Goal: Task Accomplishment & Management: Manage account settings

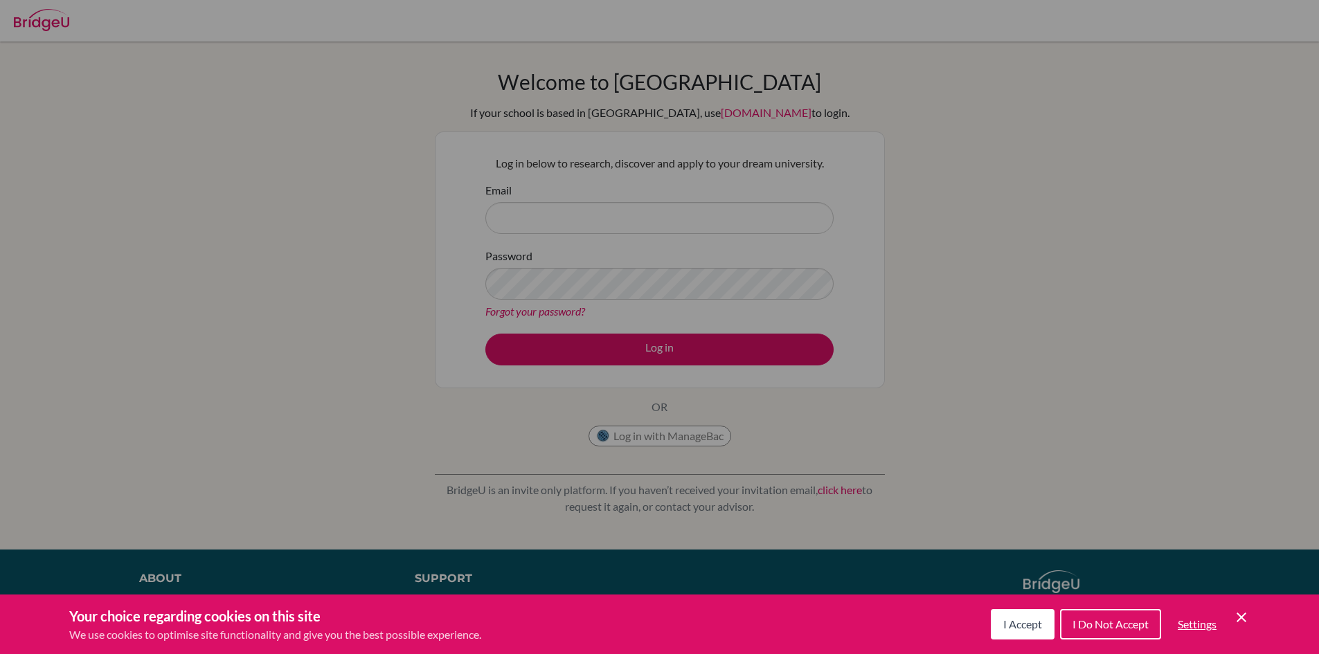
drag, startPoint x: 1030, startPoint y: 623, endPoint x: 999, endPoint y: 625, distance: 30.5
click at [1030, 624] on span "I Accept" at bounding box center [1022, 624] width 39 height 13
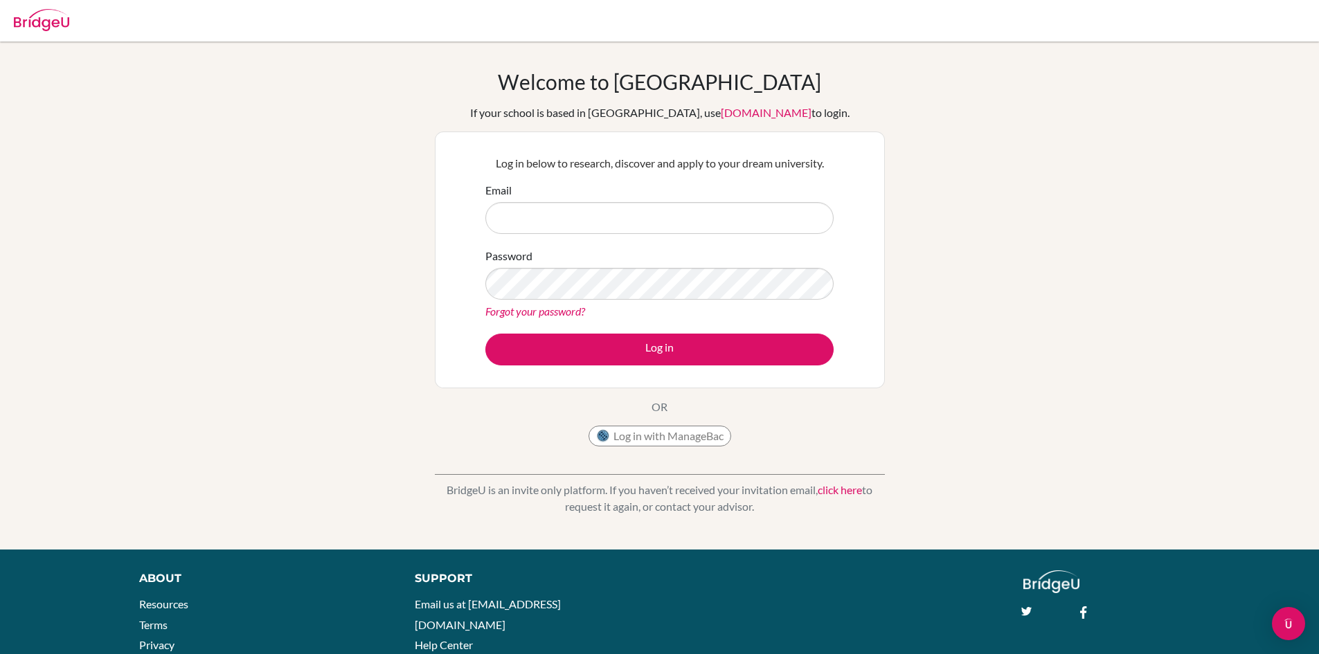
click at [735, 553] on footer "About Resources Terms Privacy Cookies Acknowledgements Support Email us at hi@b…" at bounding box center [659, 644] width 1319 height 189
click at [663, 231] on input "Email" at bounding box center [659, 218] width 348 height 32
type input "[PERSON_NAME][EMAIL_ADDRESS][PERSON_NAME][DOMAIN_NAME]"
click at [521, 312] on link "Forgot your password?" at bounding box center [535, 311] width 100 height 13
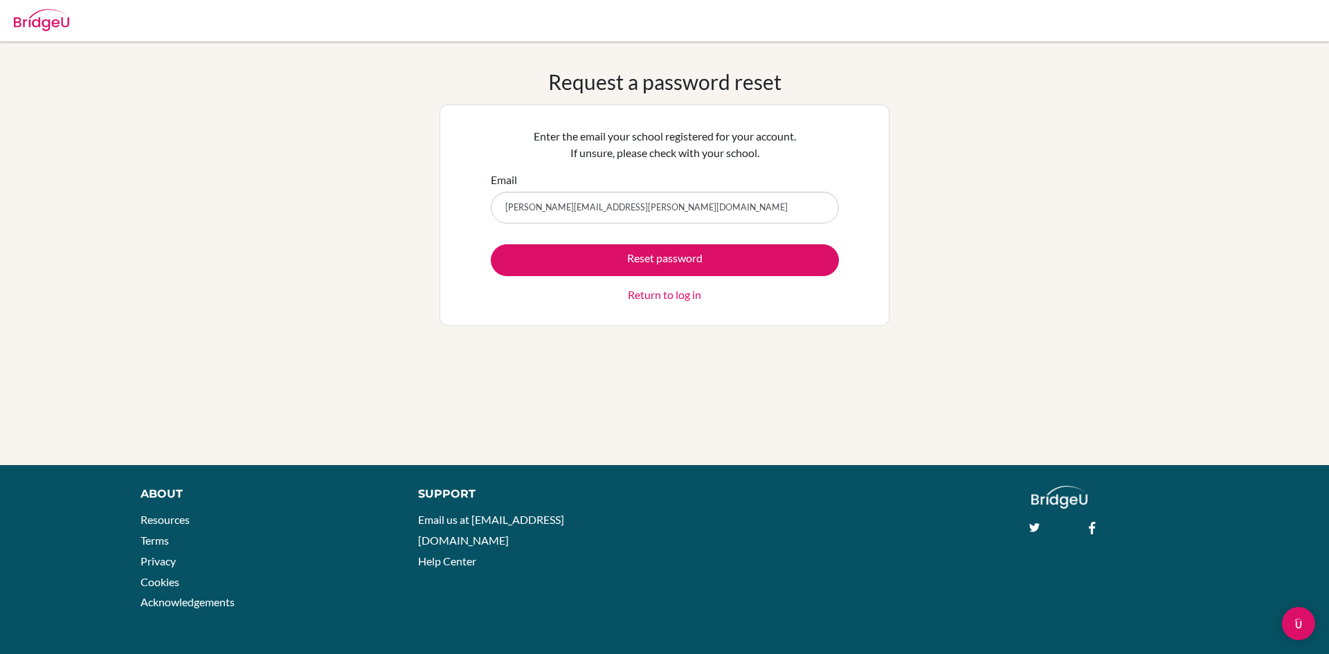
type input "[PERSON_NAME][EMAIL_ADDRESS][PERSON_NAME][DOMAIN_NAME]"
click at [491, 244] on button "Reset password" at bounding box center [665, 260] width 348 height 32
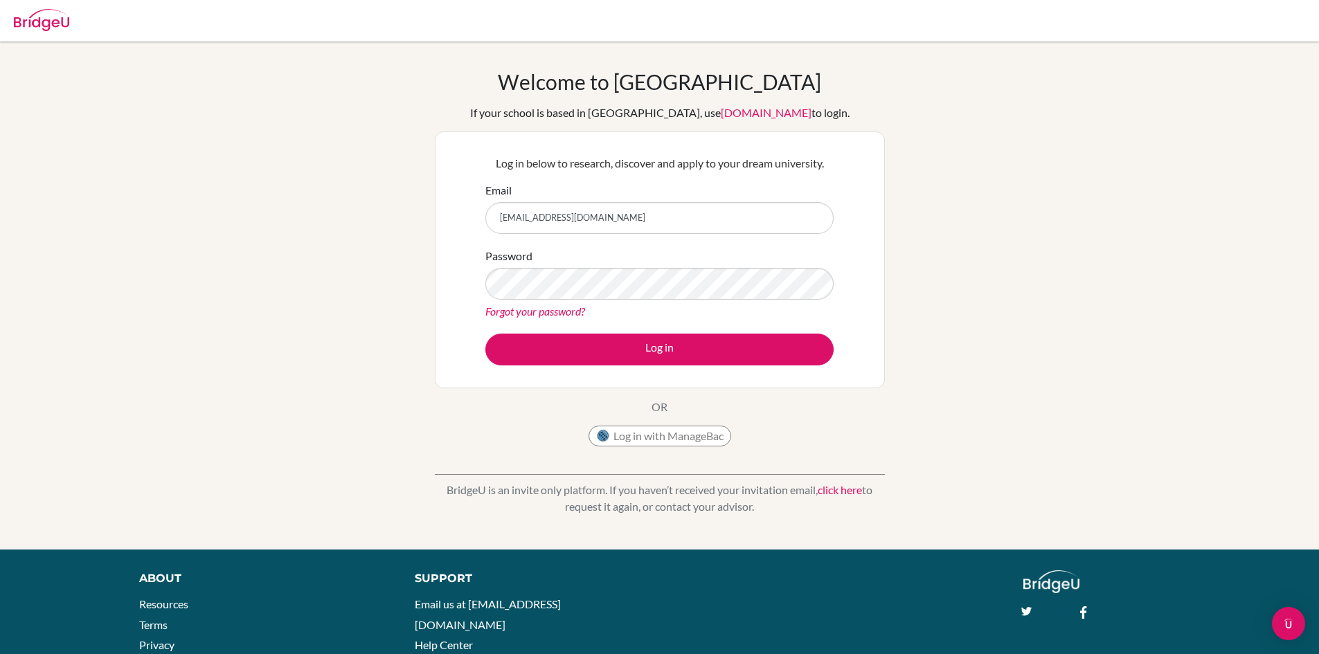
type input "[EMAIL_ADDRESS][DOMAIN_NAME]"
click at [485, 334] on button "Log in" at bounding box center [659, 350] width 348 height 32
click at [546, 309] on link "Forgot your password?" at bounding box center [535, 311] width 100 height 13
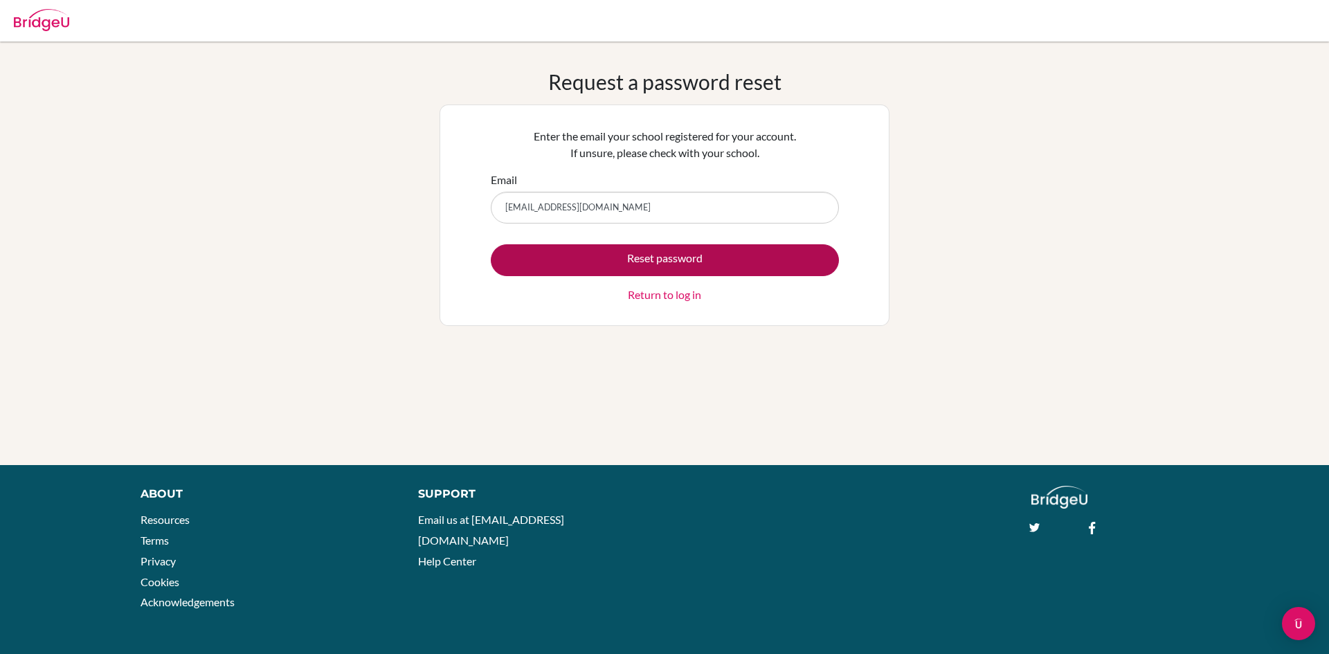
type input "tjoaclint@gmail.com"
click at [622, 266] on button "Reset password" at bounding box center [665, 260] width 348 height 32
